Goal: Task Accomplishment & Management: Manage account settings

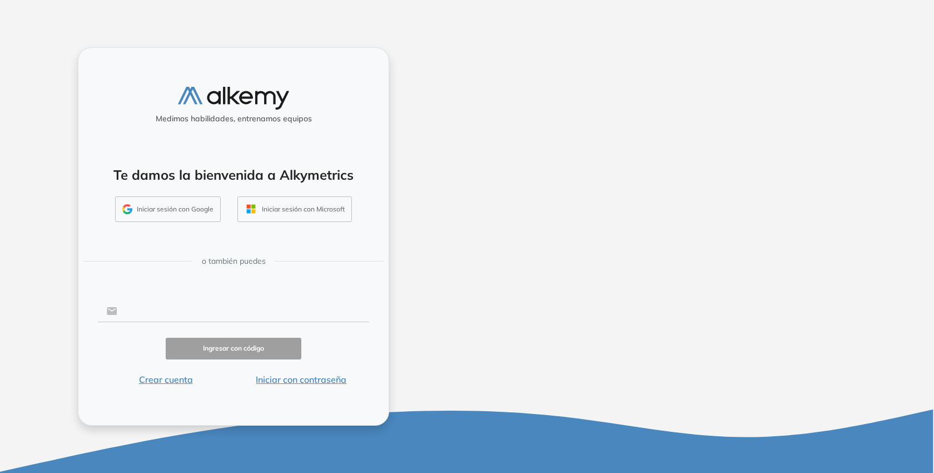
click at [182, 316] on input "text" at bounding box center [243, 310] width 252 height 21
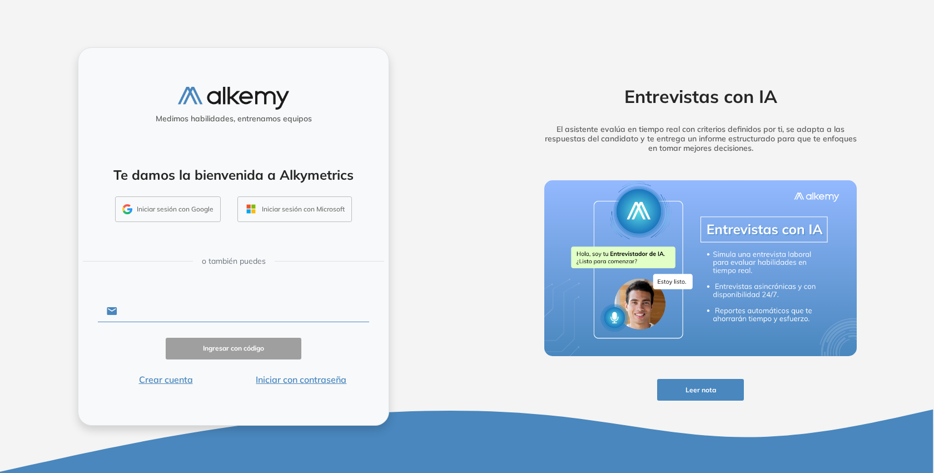
type input "**********"
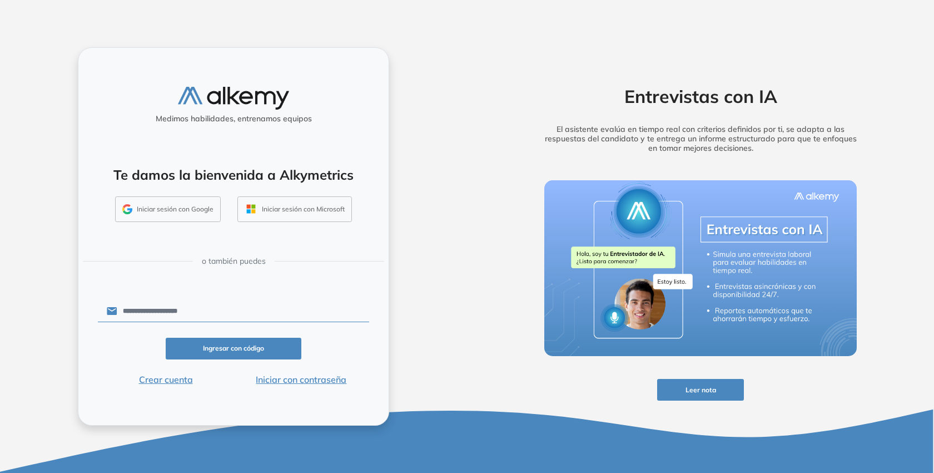
click at [215, 342] on button "Ingresar con código" at bounding box center [234, 349] width 136 height 22
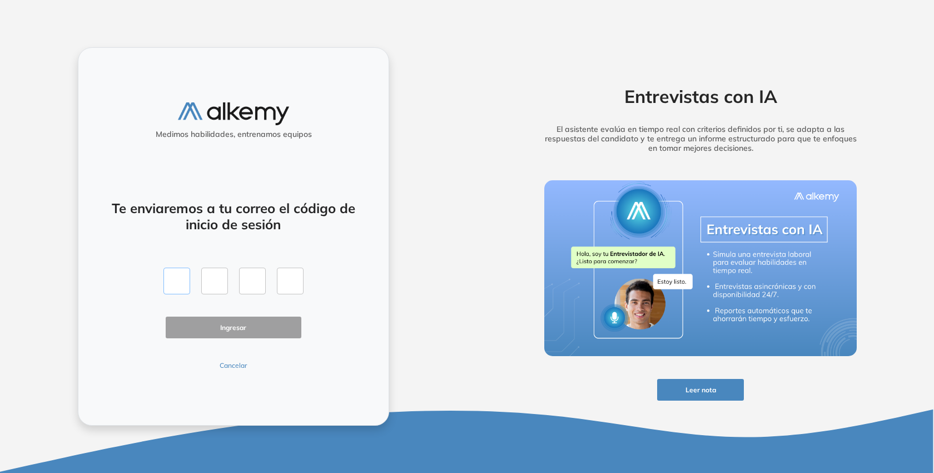
click at [170, 274] on input "text" at bounding box center [177, 281] width 27 height 27
type input "*"
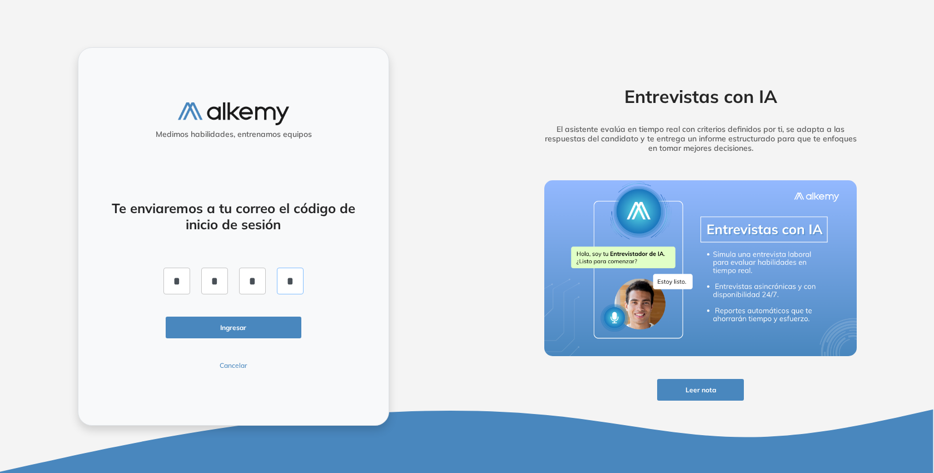
type input "*"
click at [236, 328] on button "Ingresar" at bounding box center [234, 327] width 136 height 22
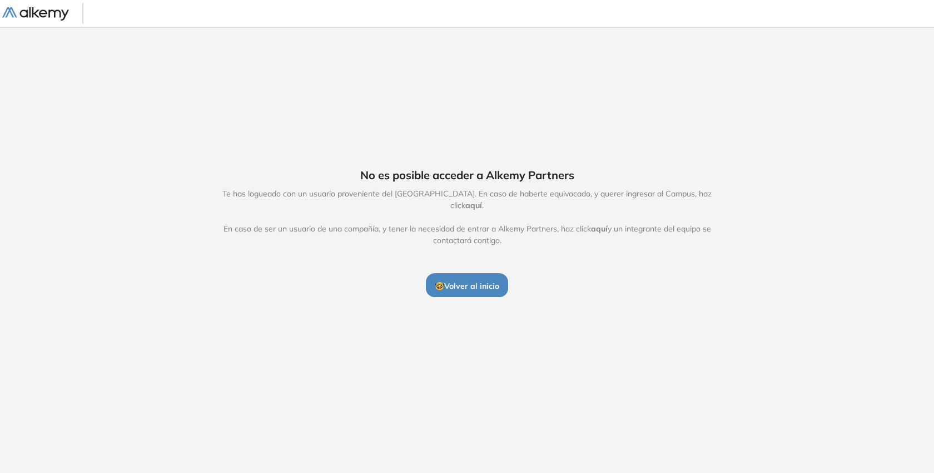
click at [482, 200] on span "aquí" at bounding box center [474, 205] width 17 height 10
